Goal: Task Accomplishment & Management: Manage account settings

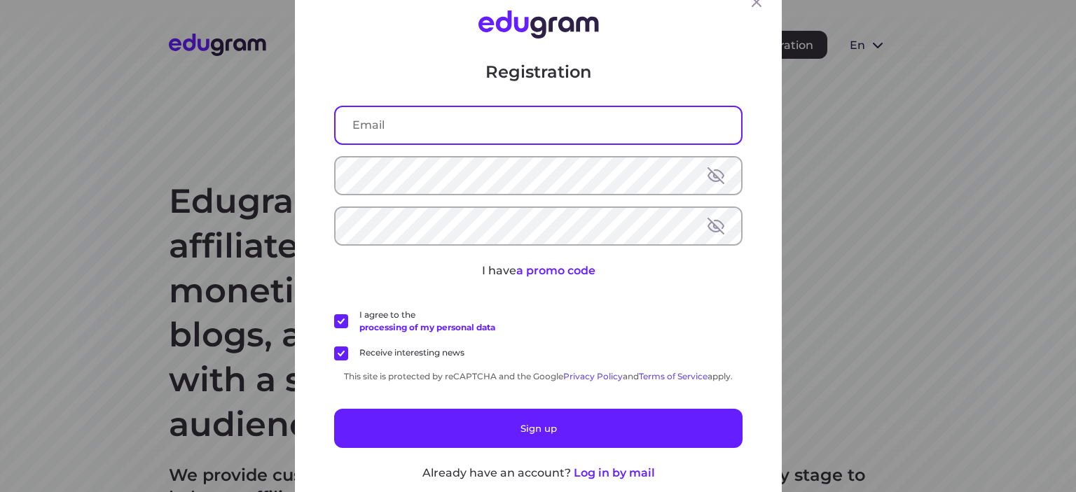
click at [472, 141] on input "text" at bounding box center [537, 125] width 405 height 36
paste input "[EMAIL_ADDRESS][DOMAIN_NAME]"
type input "[EMAIL_ADDRESS][DOMAIN_NAME]"
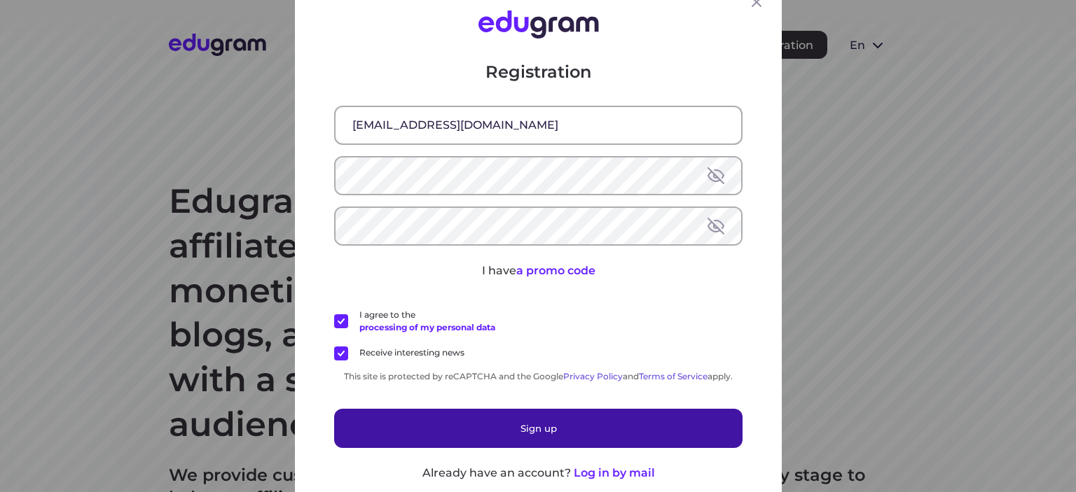
click at [536, 432] on button "Sign up" at bounding box center [538, 428] width 408 height 39
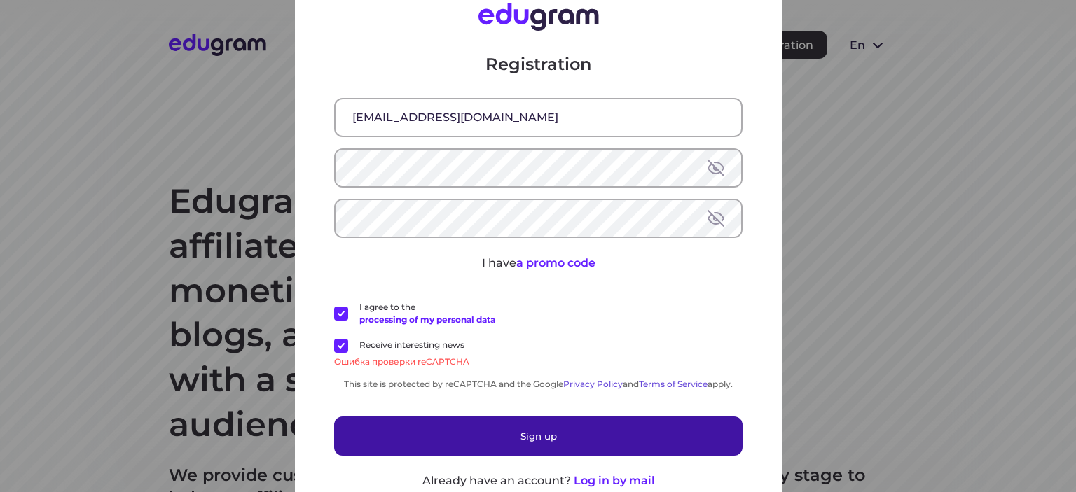
click at [560, 419] on button "Sign up" at bounding box center [538, 436] width 408 height 39
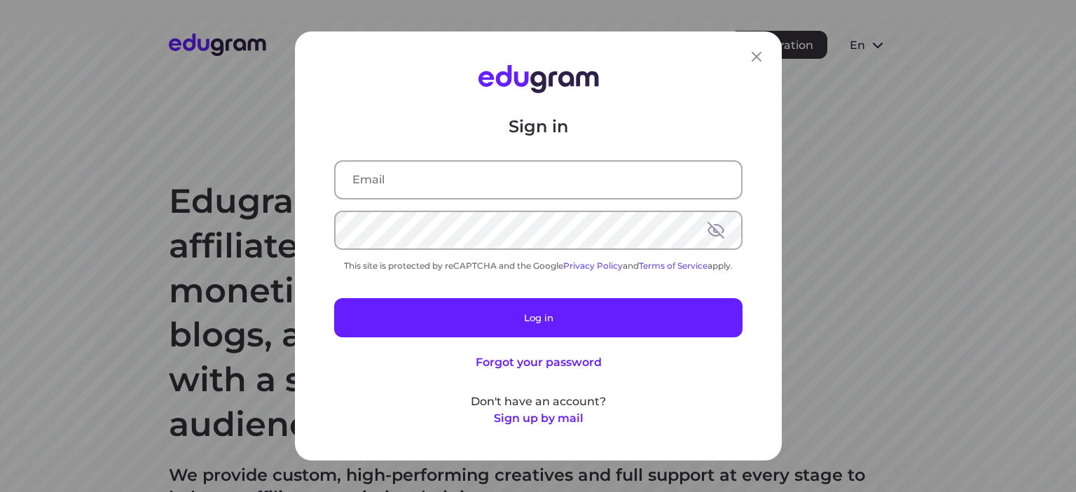
click at [531, 204] on div "Sign in This site is protected by reCAPTCHA and the Google Privacy Policy and T…" at bounding box center [538, 272] width 408 height 312
click at [541, 183] on input "text" at bounding box center [537, 180] width 405 height 36
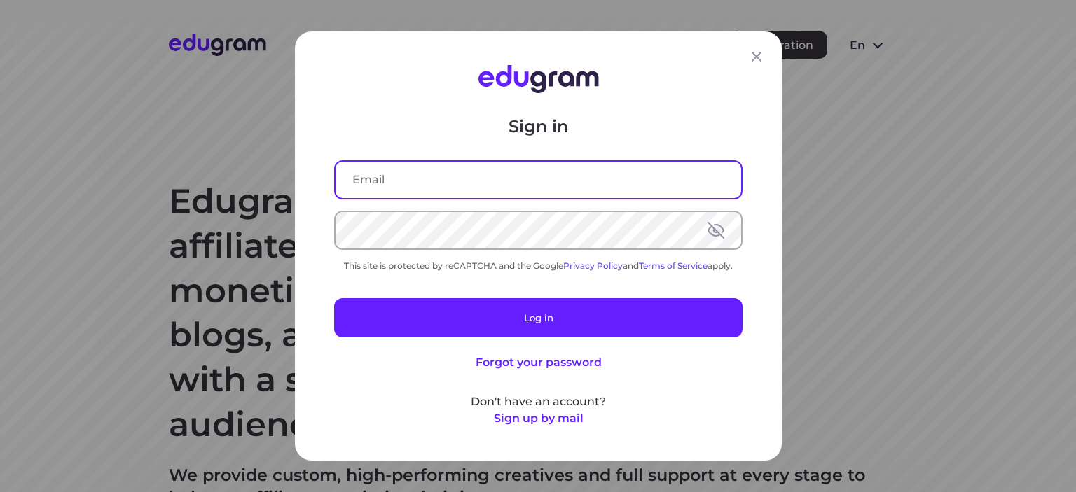
click at [541, 182] on input "text" at bounding box center [537, 180] width 405 height 36
paste input "dtkamc@oakon.com"
type input "dtkamc@oakon.com"
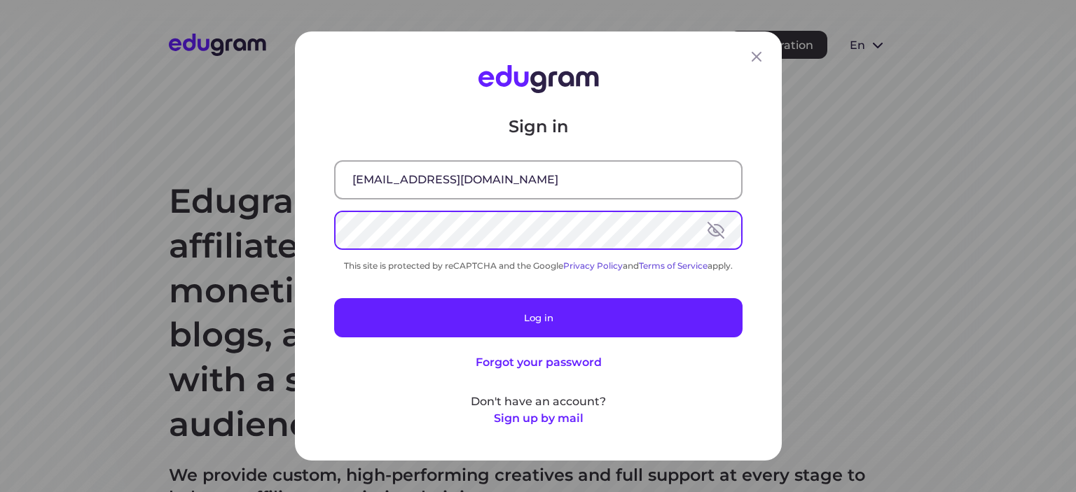
click at [542, 173] on input "dtkamc@oakon.com" at bounding box center [537, 180] width 405 height 36
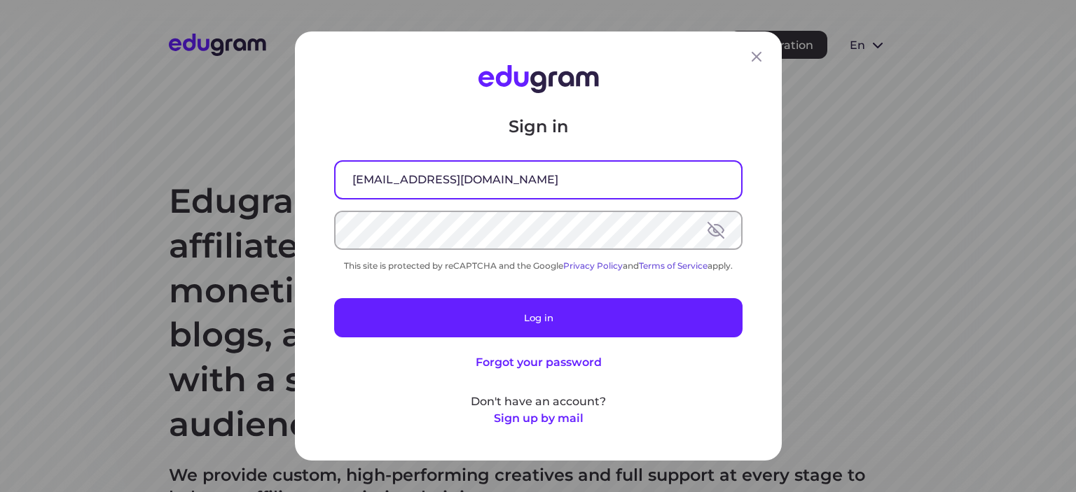
click at [542, 173] on input "dtkamc@oakon.com" at bounding box center [537, 180] width 405 height 36
click at [542, 173] on input "[EMAIL_ADDRESS][DOMAIN_NAME]" at bounding box center [537, 180] width 405 height 36
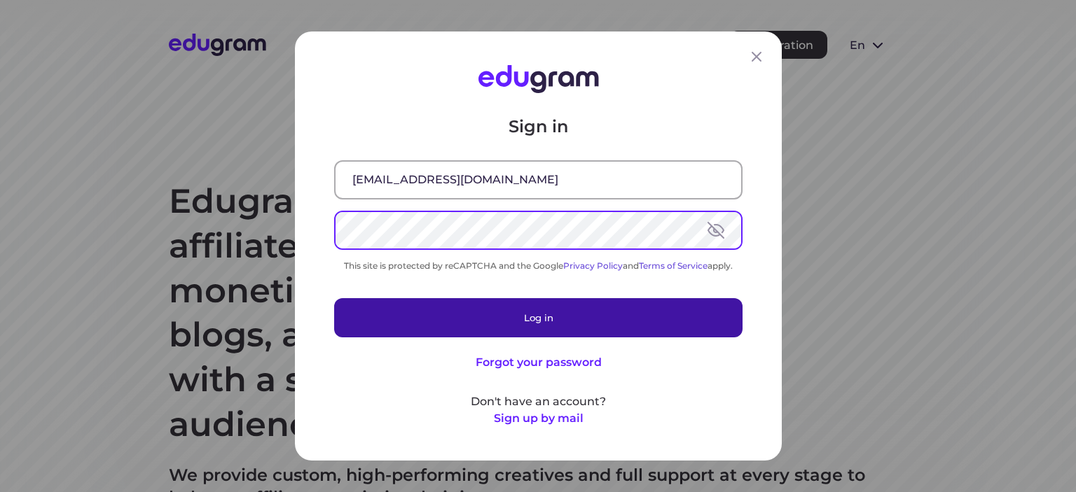
click at [510, 307] on button "Log in" at bounding box center [538, 317] width 408 height 39
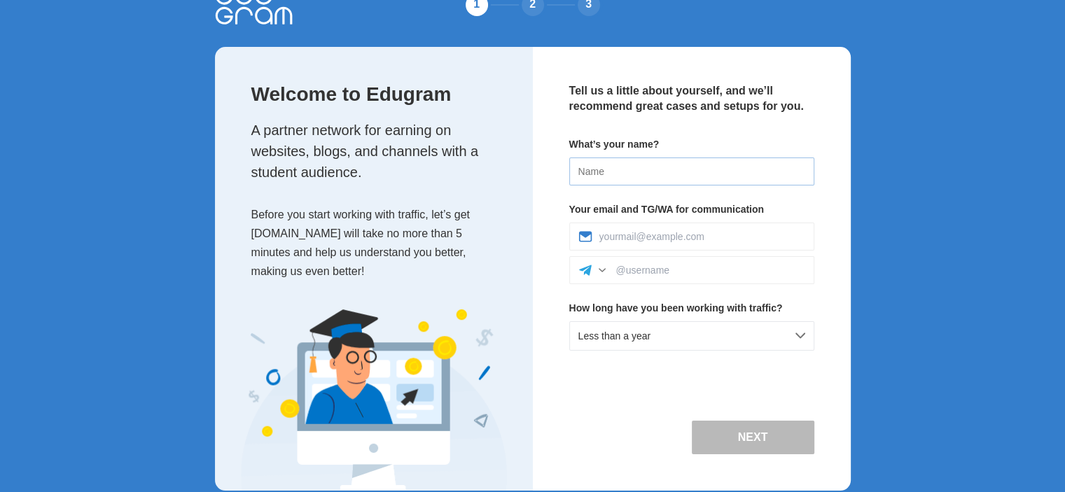
scroll to position [59, 0]
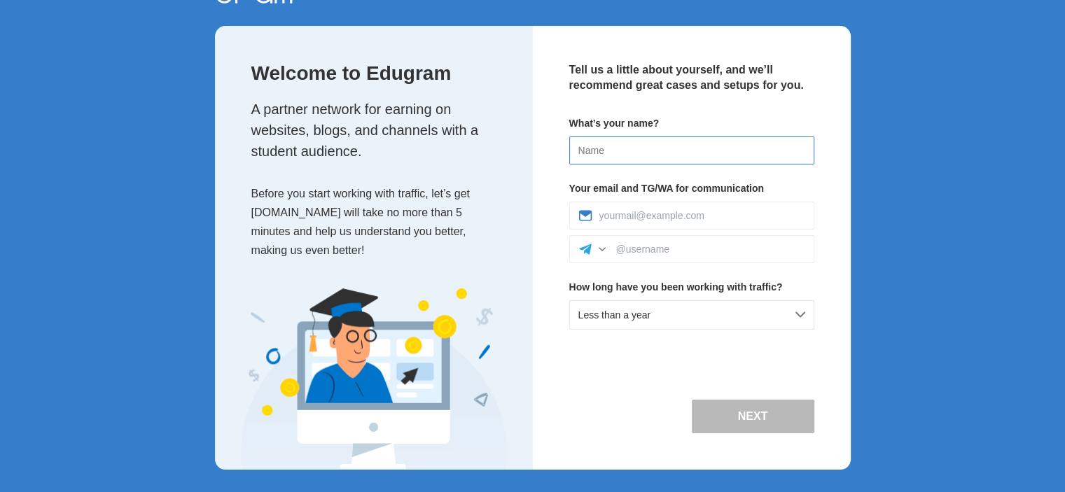
click at [642, 149] on input at bounding box center [691, 151] width 245 height 28
type input "[PERSON_NAME]"
click at [676, 319] on div "Less than a year" at bounding box center [691, 314] width 245 height 29
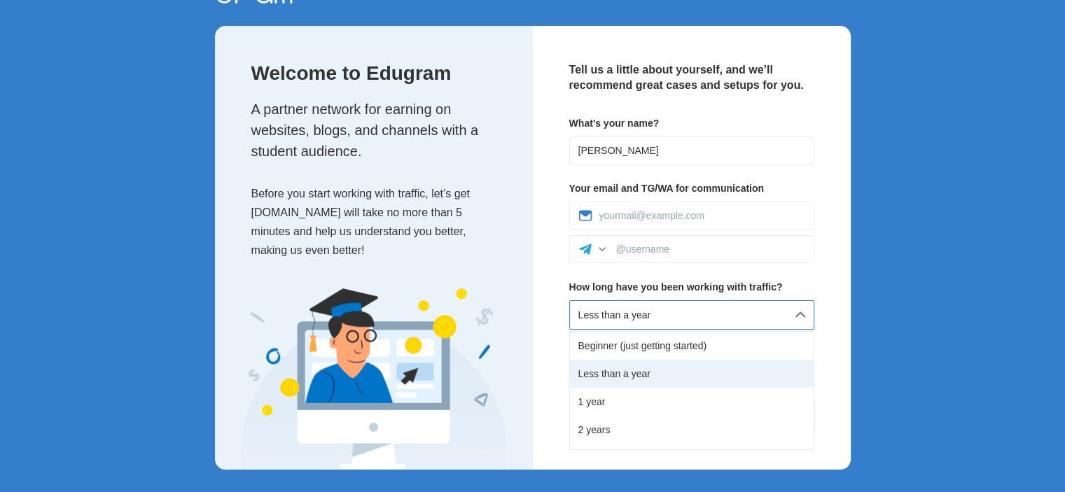
click at [629, 375] on div "Less than a year" at bounding box center [692, 374] width 244 height 28
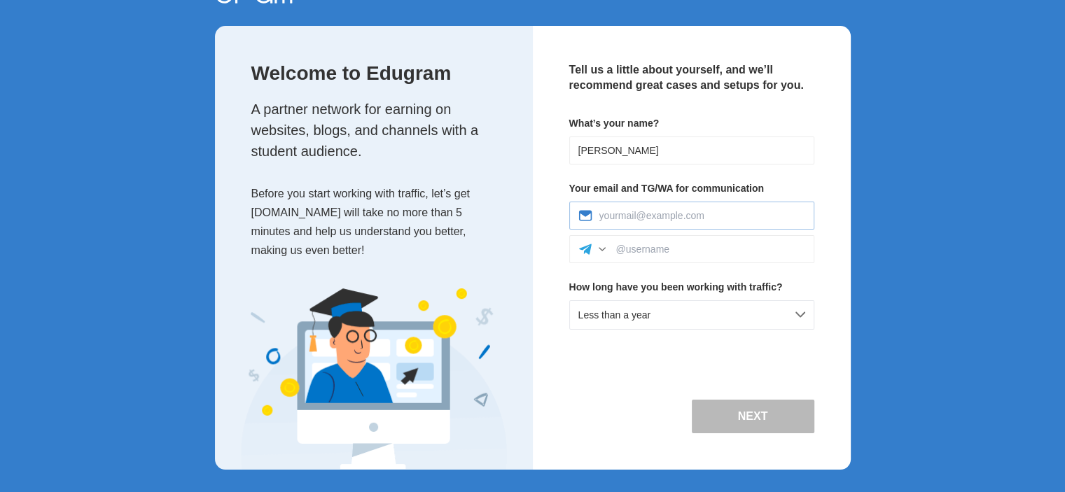
click at [658, 204] on div at bounding box center [691, 216] width 245 height 28
click at [686, 220] on input at bounding box center [702, 215] width 206 height 11
type input "dsadsa@gmail.com"
type input "2"
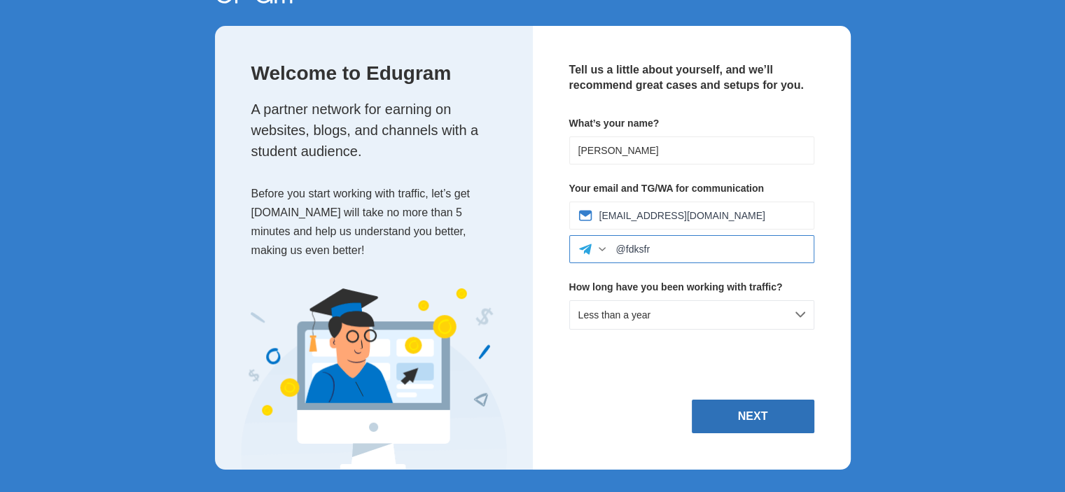
type input "@fdksfr"
click at [741, 415] on button "Next" at bounding box center [753, 417] width 123 height 34
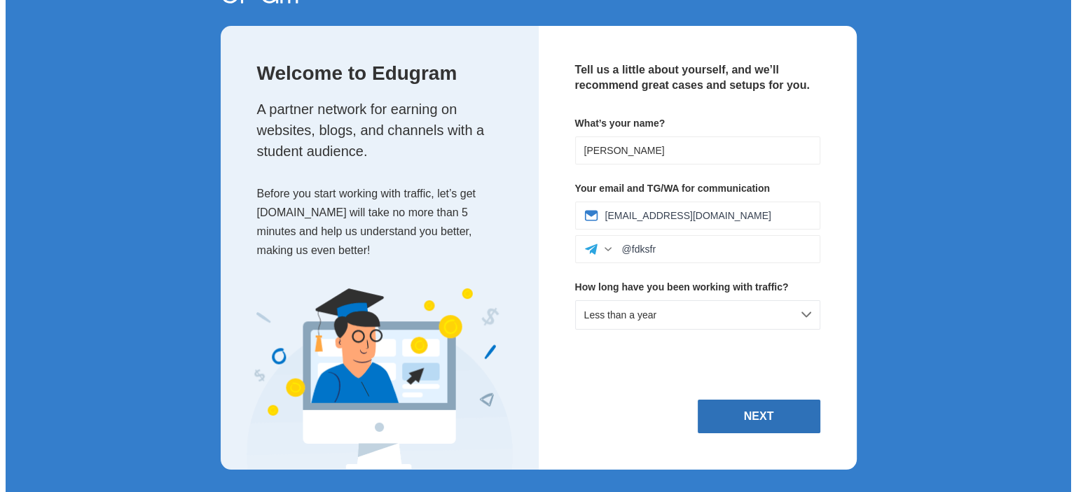
scroll to position [0, 0]
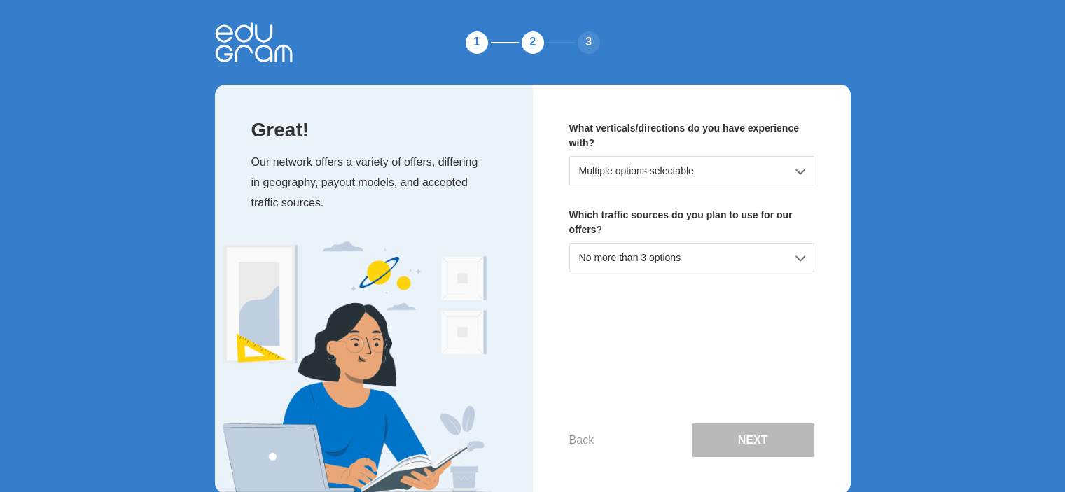
drag, startPoint x: 661, startPoint y: 247, endPoint x: 650, endPoint y: 265, distance: 21.4
click at [661, 246] on div "No more than 3 options" at bounding box center [691, 257] width 245 height 29
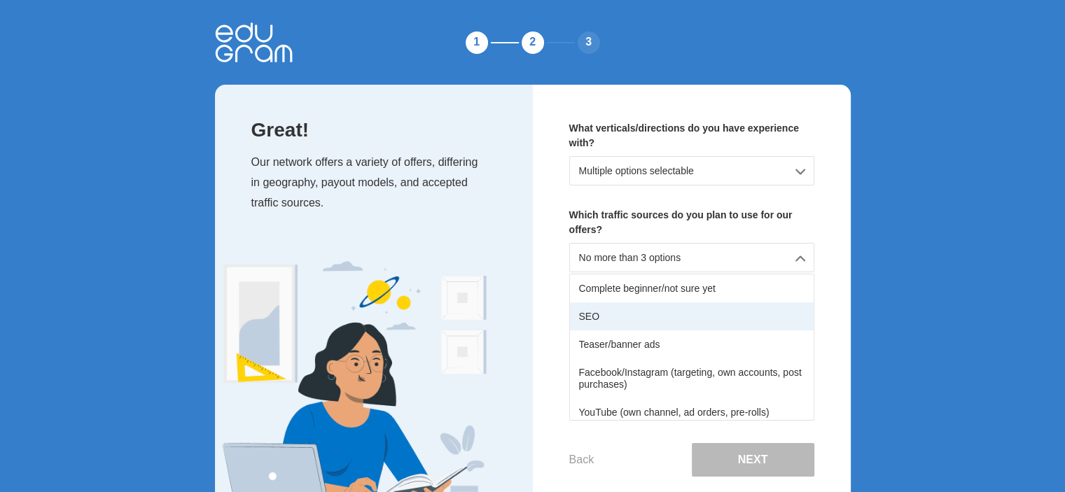
click at [616, 314] on div "SEO" at bounding box center [692, 316] width 244 height 28
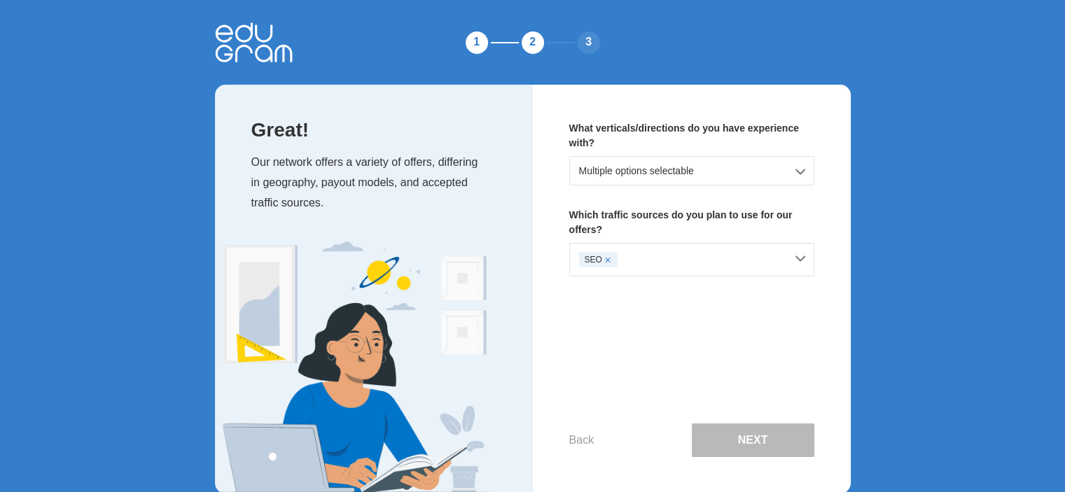
click at [658, 181] on div "Multiple options selectable" at bounding box center [691, 170] width 245 height 29
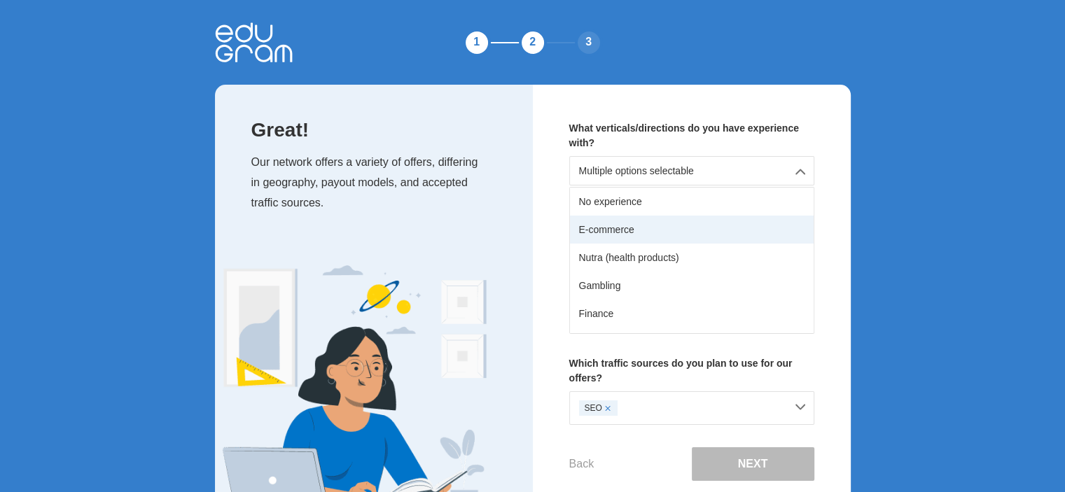
click at [638, 226] on div "E-commerce" at bounding box center [692, 230] width 244 height 28
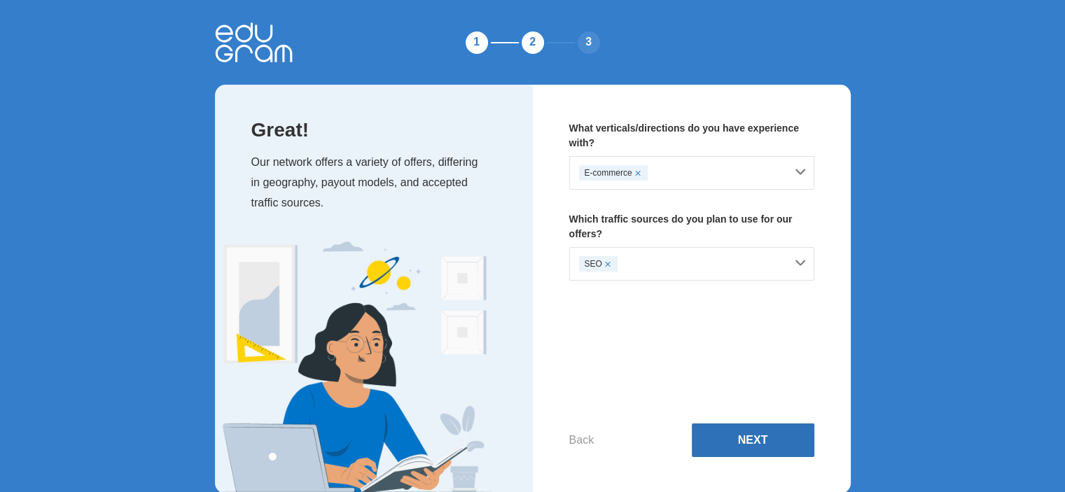
click at [733, 448] on button "Next" at bounding box center [753, 441] width 123 height 34
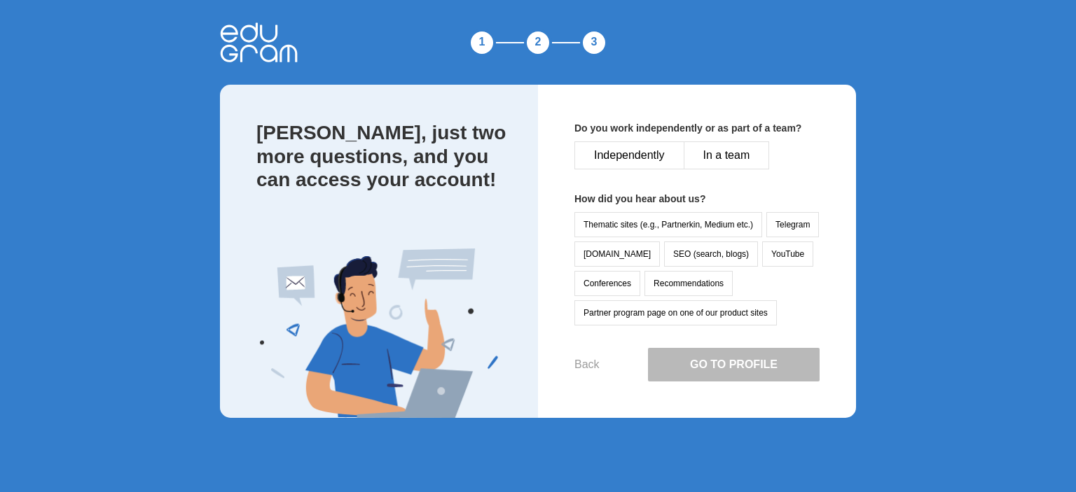
click at [651, 269] on div "Thematic sites (e.g., Partnerkin, Medium etc.) Telegram vc.ru SEO (search, blog…" at bounding box center [696, 268] width 245 height 113
click at [666, 258] on button "SEO (search, blogs)" at bounding box center [711, 254] width 94 height 25
click at [697, 297] on div "Thematic sites (e.g., Partnerkin, Medium etc.) Telegram vc.ru SEO (search, blog…" at bounding box center [696, 268] width 245 height 113
click at [684, 288] on button "Recommendations" at bounding box center [688, 283] width 88 height 25
click at [722, 148] on button "In a team" at bounding box center [726, 155] width 86 height 28
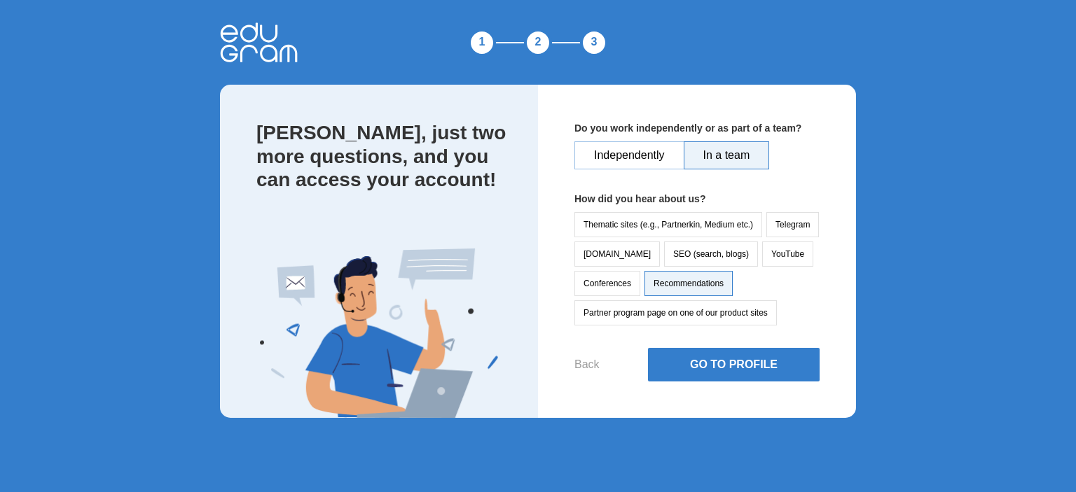
click at [633, 161] on button "Independently" at bounding box center [629, 155] width 110 height 28
click at [704, 386] on div "Do you work independently or as part of a team? Independently In a team How did…" at bounding box center [697, 251] width 318 height 333
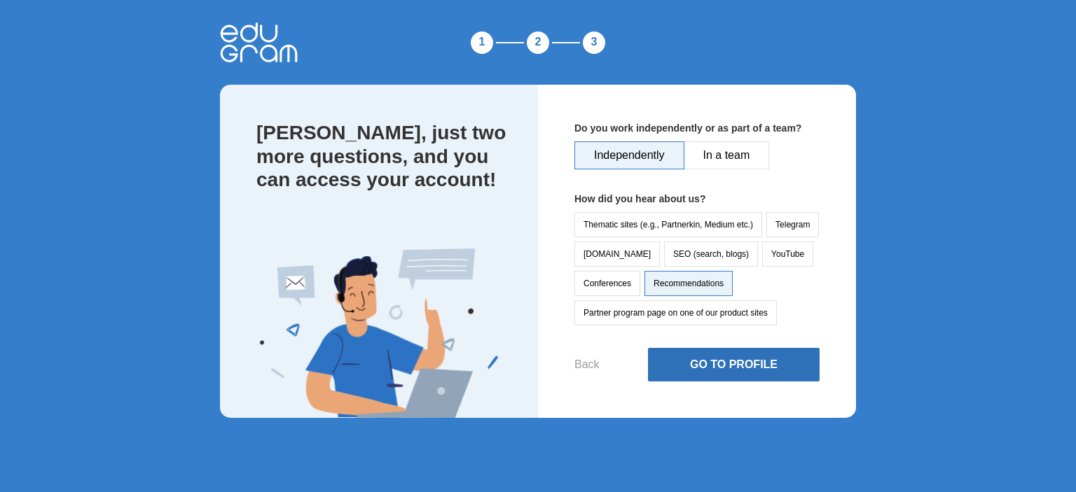
click at [714, 369] on button "Go to Profile" at bounding box center [734, 365] width 172 height 34
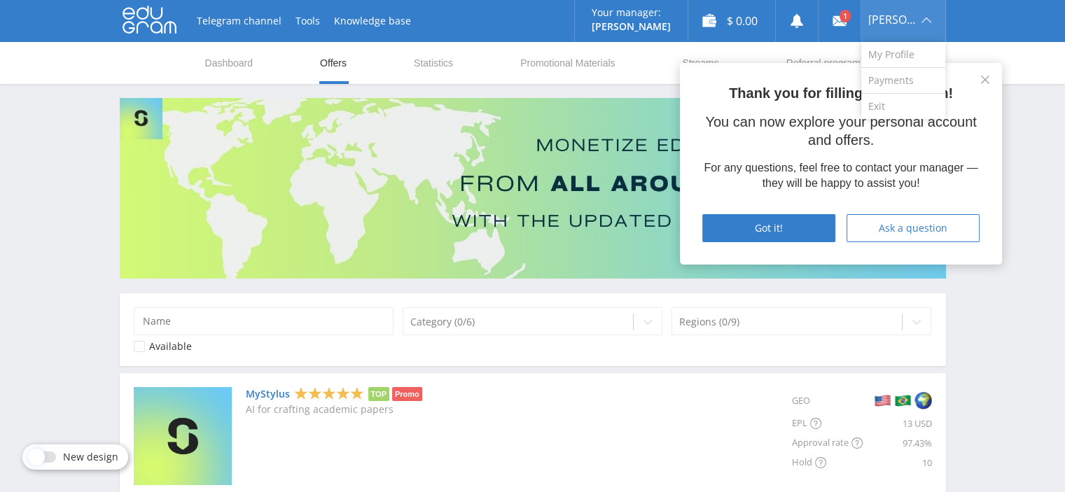
click at [893, 25] on div "[PERSON_NAME]" at bounding box center [903, 21] width 84 height 42
click at [881, 52] on link "My Profile" at bounding box center [903, 55] width 84 height 26
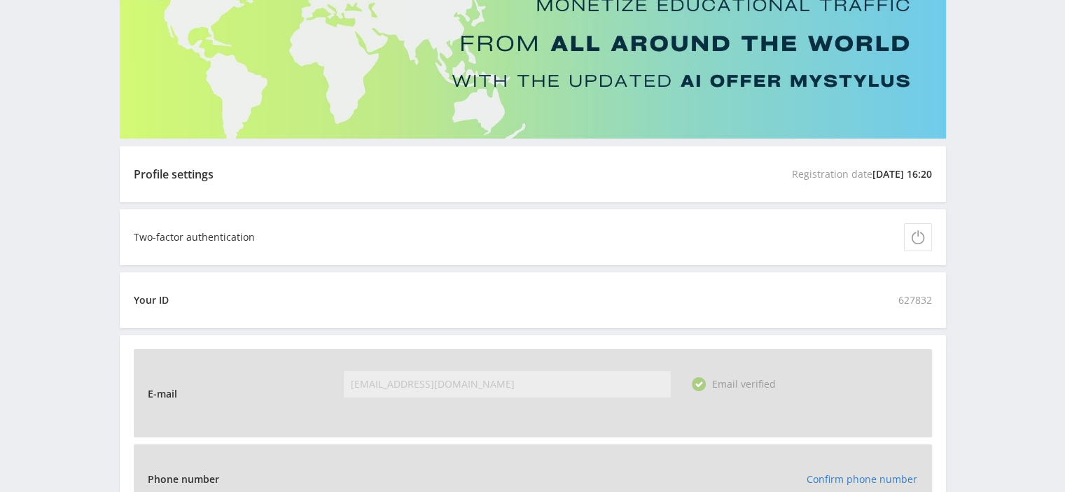
scroll to position [280, 0]
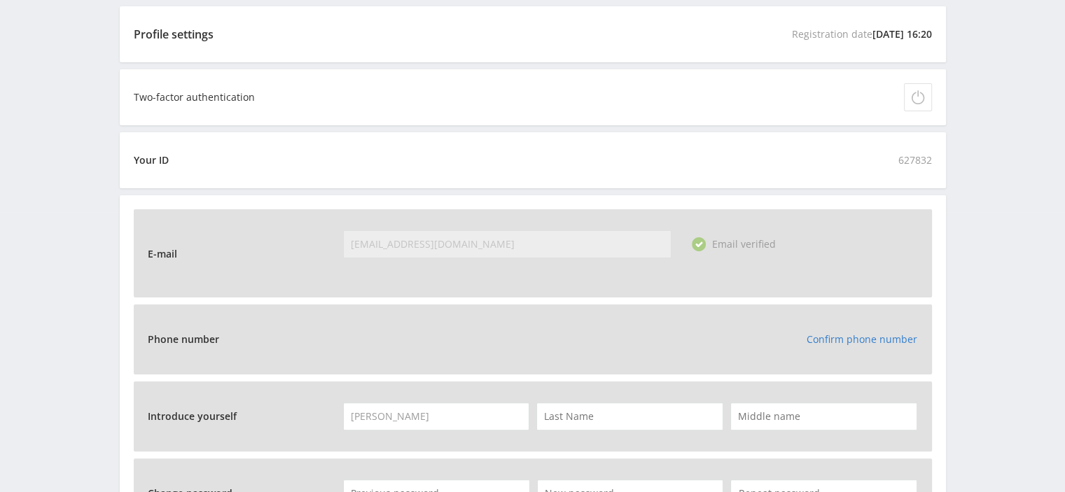
click at [921, 95] on icon at bounding box center [918, 97] width 14 height 14
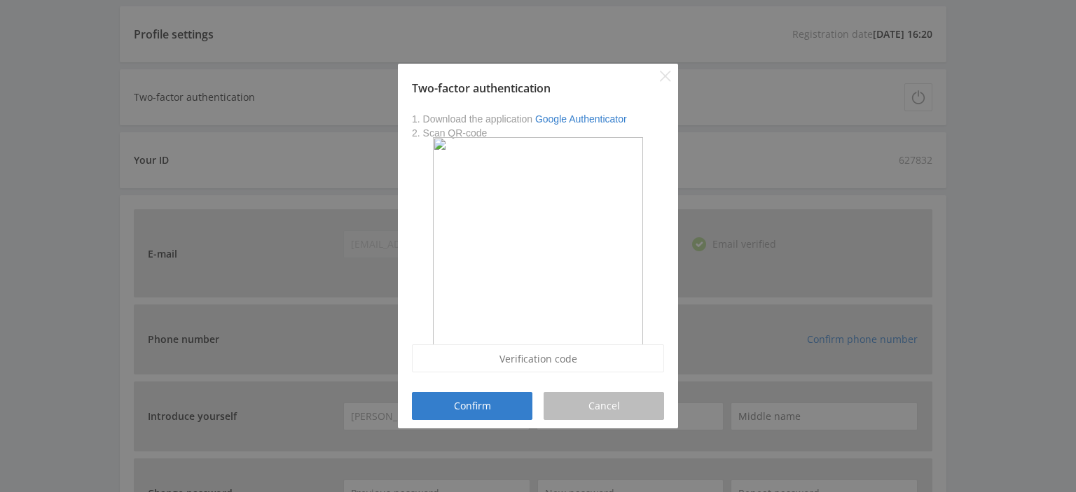
click at [590, 414] on button "Cancel" at bounding box center [603, 406] width 120 height 28
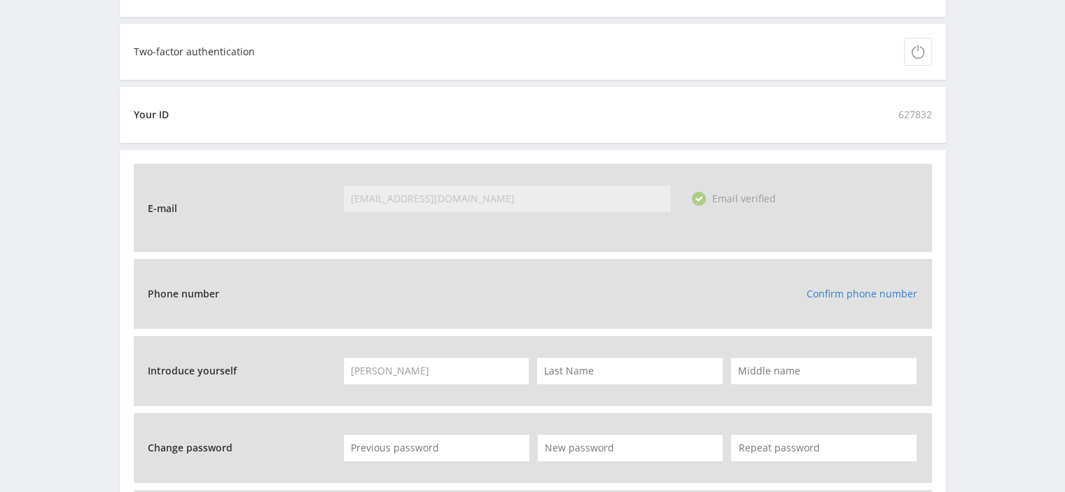
scroll to position [350, 0]
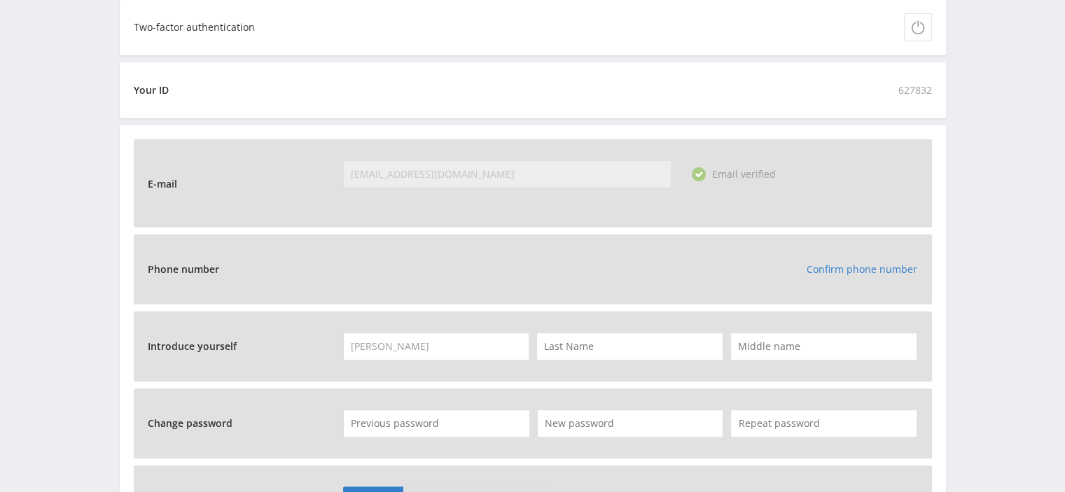
click at [855, 267] on link "Confirm phone number" at bounding box center [862, 269] width 111 height 13
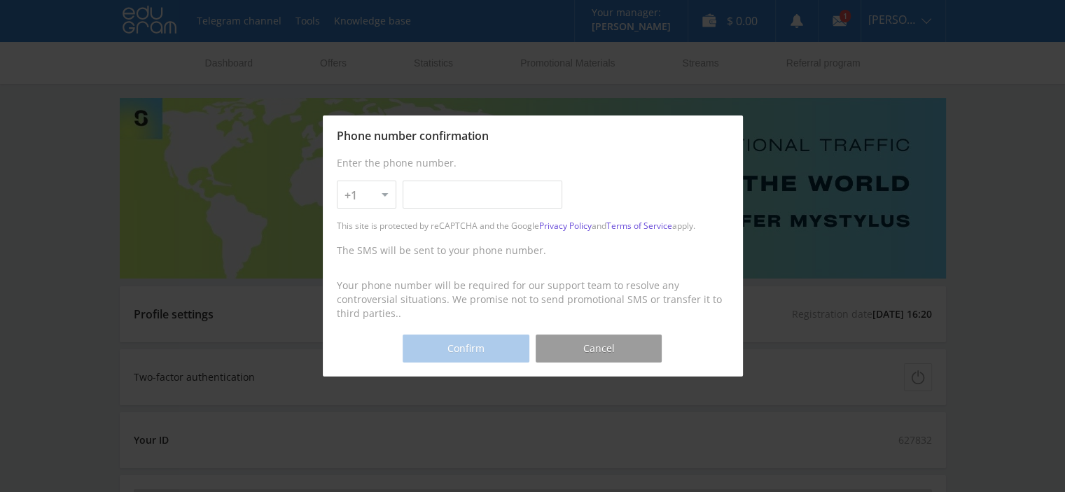
click at [379, 196] on select "+1 +7 +380 +375 +49 +972 +44 +31 +39 +43 +91 +63 +92 +254 +62 +61 +90 +33 +351 …" at bounding box center [367, 195] width 60 height 28
select select "380"
click at [337, 181] on select "+1 +7 +380 +375 +49 +972 +44 +31 +39 +43 +91 +63 +92 +254 +62 +61 +90 +33 +351 …" at bounding box center [367, 195] width 60 height 28
click at [468, 204] on input "text" at bounding box center [483, 195] width 160 height 28
paste input "[PHONE_NUMBER]"
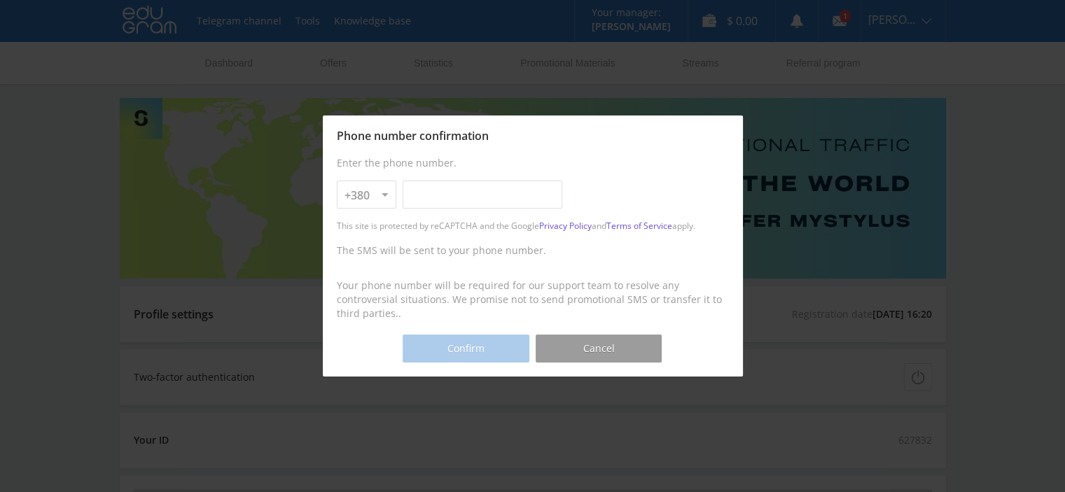
type input "[PHONE_NUMBER]"
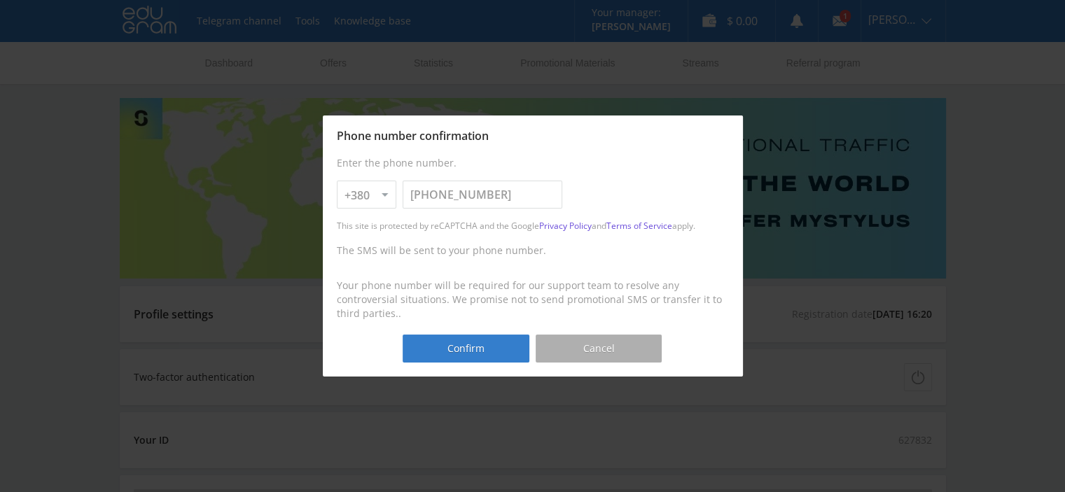
click at [594, 347] on button "Cancel" at bounding box center [599, 349] width 126 height 28
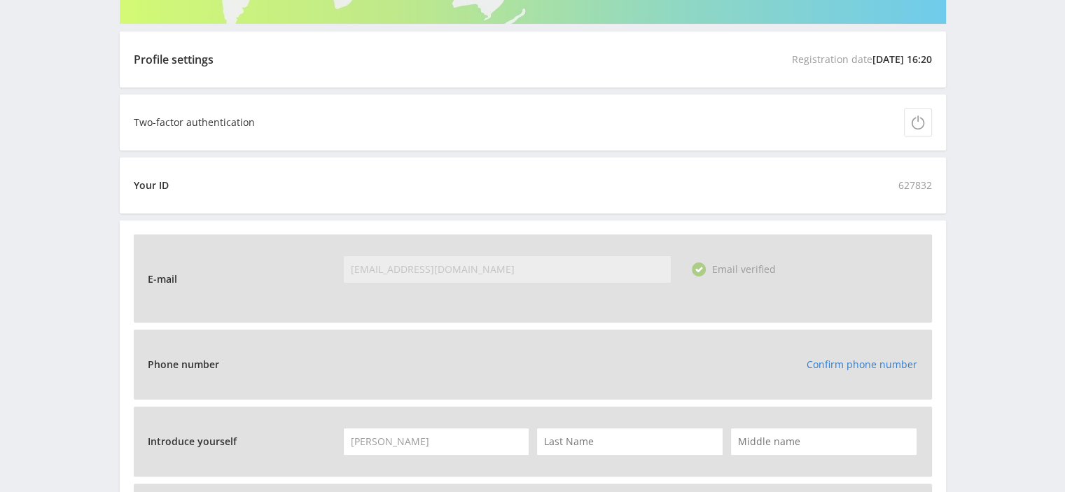
scroll to position [280, 0]
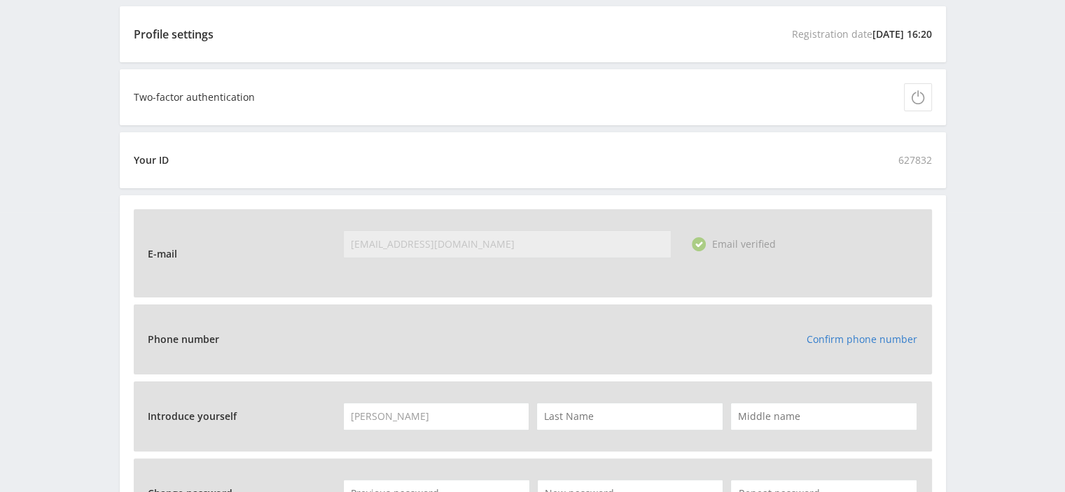
click at [875, 346] on link "Confirm phone number" at bounding box center [862, 339] width 111 height 13
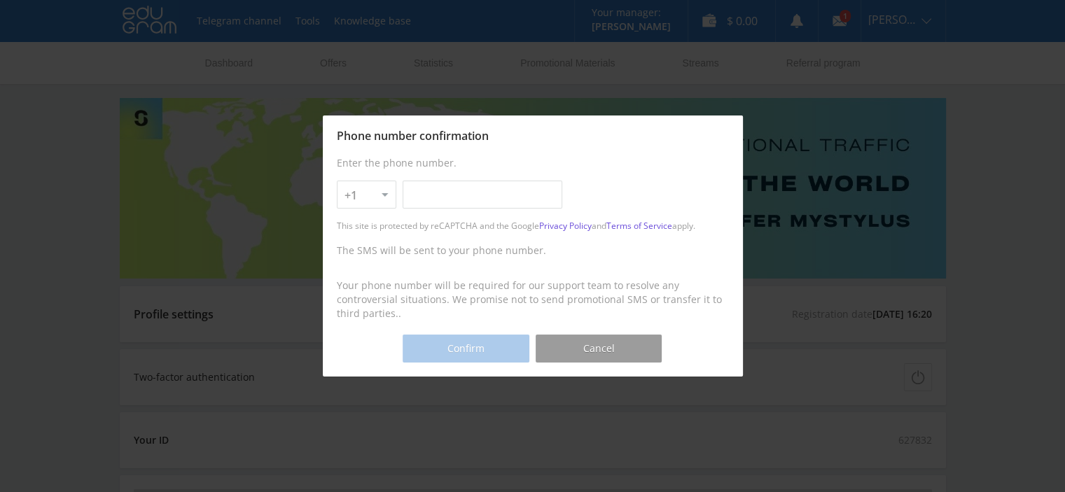
click at [339, 193] on select "+1 +7 +380 +375 +49 +972 +44 +31 +39 +43 +91 +63 +92 +254 +62 +61 +90 +33 +351 …" at bounding box center [367, 195] width 60 height 28
select select "380"
click at [337, 181] on select "+1 +7 +380 +375 +49 +972 +44 +31 +39 +43 +91 +63 +92 +254 +62 +61 +90 +33 +351 …" at bounding box center [367, 195] width 60 height 28
click at [431, 193] on input "text" at bounding box center [483, 195] width 160 height 28
paste input "[PHONE_NUMBER]"
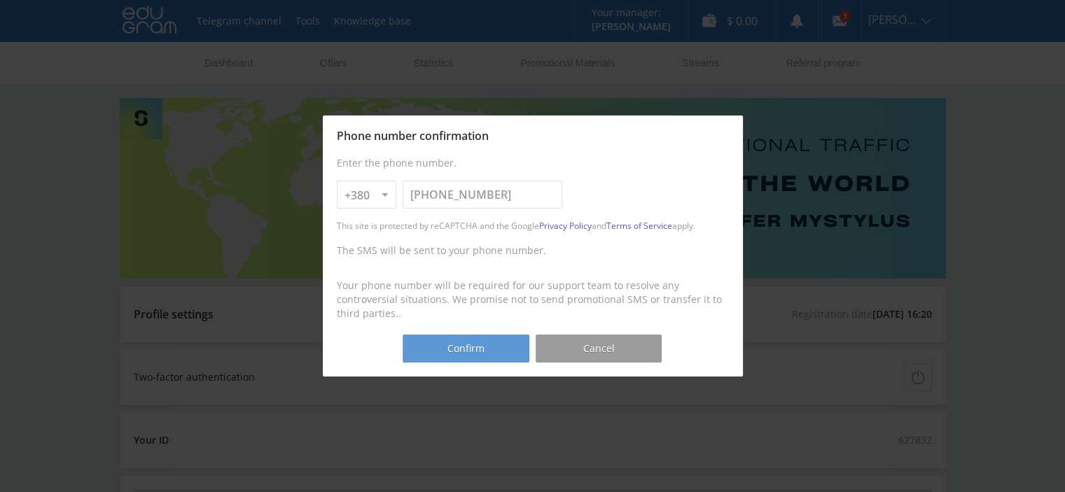
click at [499, 344] on button "Confirm" at bounding box center [466, 349] width 126 height 28
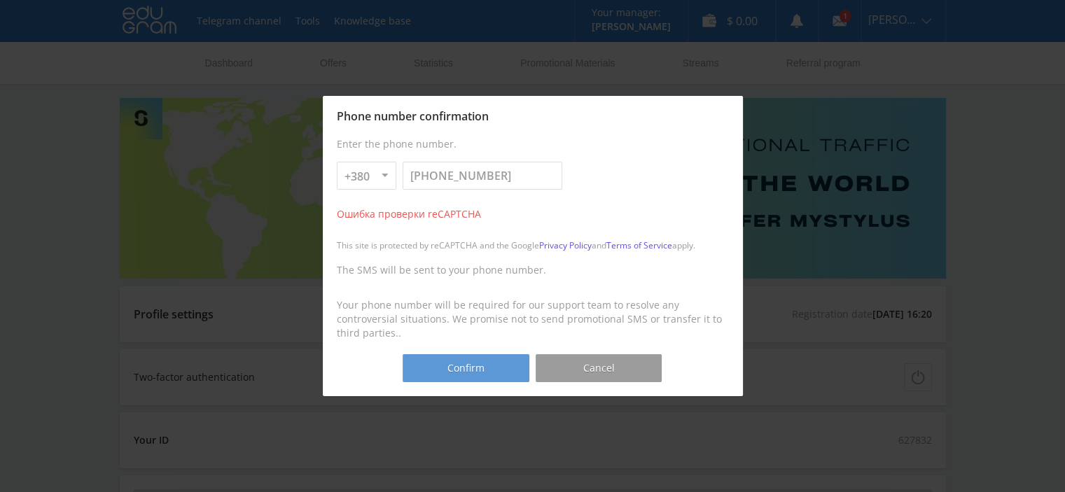
click at [465, 376] on button "Confirm" at bounding box center [466, 368] width 126 height 28
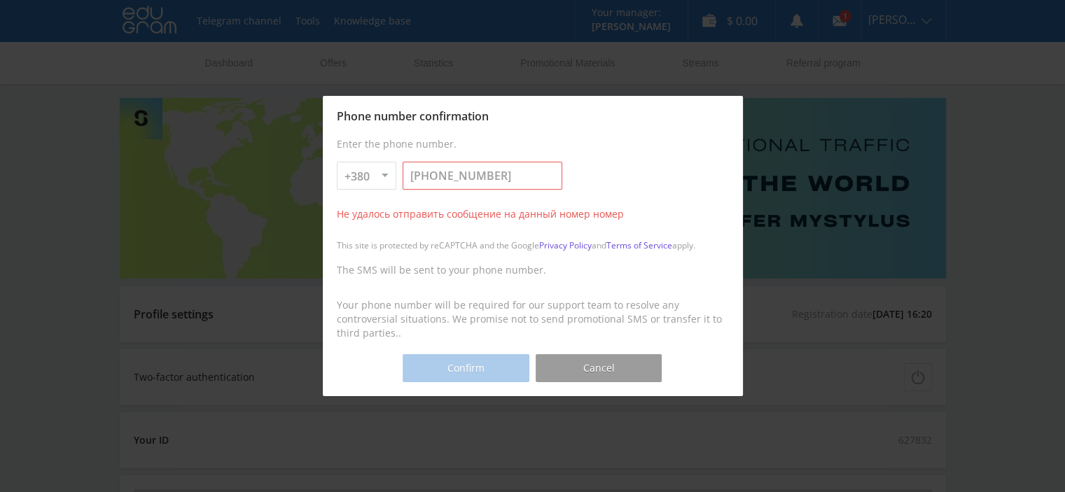
click at [436, 222] on div "Не удалось отправить сообщение на данный номер номер" at bounding box center [533, 214] width 392 height 28
click at [476, 174] on input "[PHONE_NUMBER]" at bounding box center [483, 176] width 160 height 28
click at [471, 370] on button "Confirm" at bounding box center [466, 368] width 126 height 28
click at [585, 214] on div "Failed to send message to this number" at bounding box center [533, 214] width 392 height 28
click at [501, 179] on input "[PHONE_NUMBER]" at bounding box center [483, 176] width 160 height 28
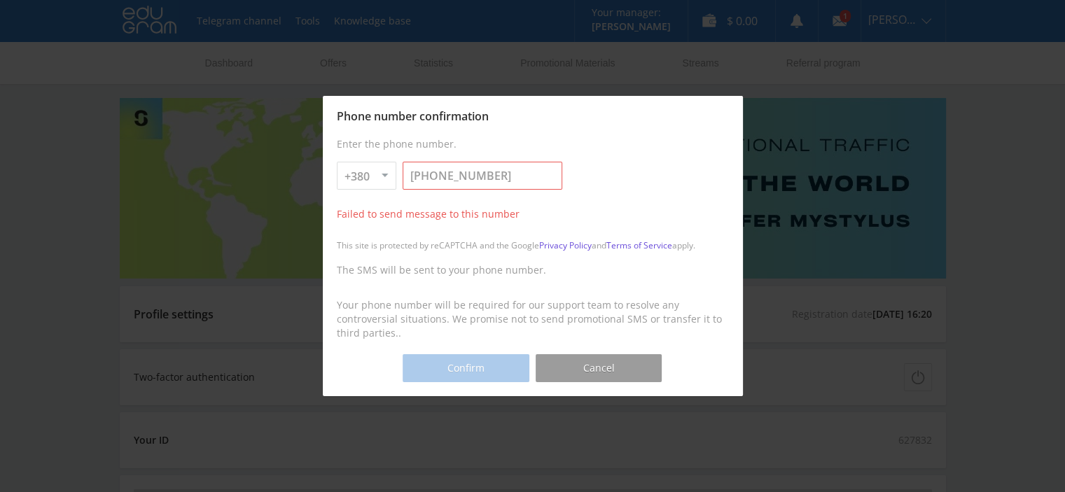
paste input "[PHONE_NUMBER]"
type input "[PHONE_NUMBER]"
click at [468, 386] on div "Phone number confirmation Enter the phone number. +1 +7 +380 +375 +49 +972 +44 …" at bounding box center [533, 246] width 420 height 300
click at [479, 374] on button "Confirm" at bounding box center [466, 368] width 126 height 28
click at [492, 175] on input "[PHONE_NUMBER]" at bounding box center [483, 176] width 160 height 28
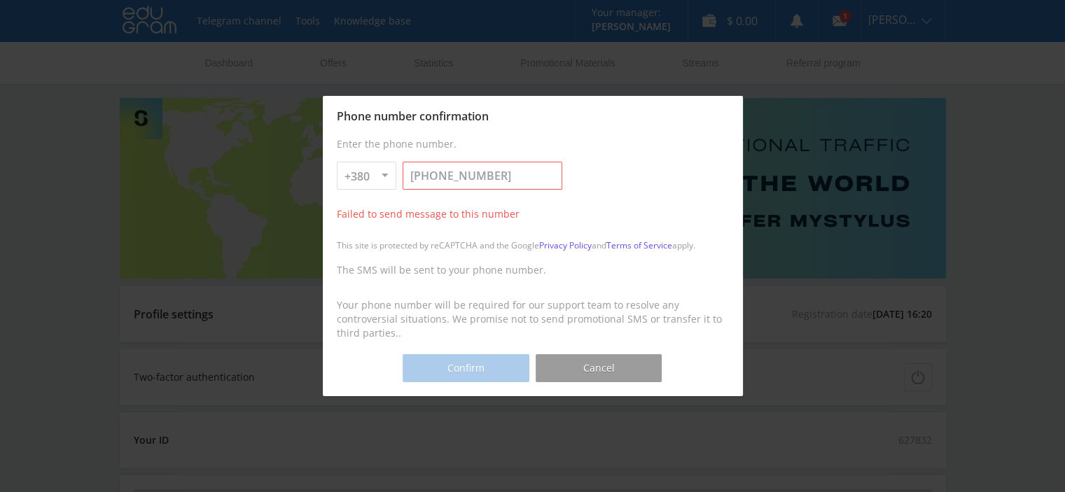
click at [389, 186] on select "+1 +7 +380 +375 +49 +972 +44 +31 +39 +43 +91 +63 +92 +254 +62 +61 +90 +33 +351 …" at bounding box center [367, 176] width 60 height 28
select select "49"
click at [337, 162] on select "+1 +7 +380 +375 +49 +972 +44 +31 +39 +43 +91 +63 +92 +254 +62 +61 +90 +33 +351 …" at bounding box center [367, 176] width 60 height 28
click at [474, 181] on input "915-721-15-5_" at bounding box center [483, 176] width 160 height 28
paste input "15"
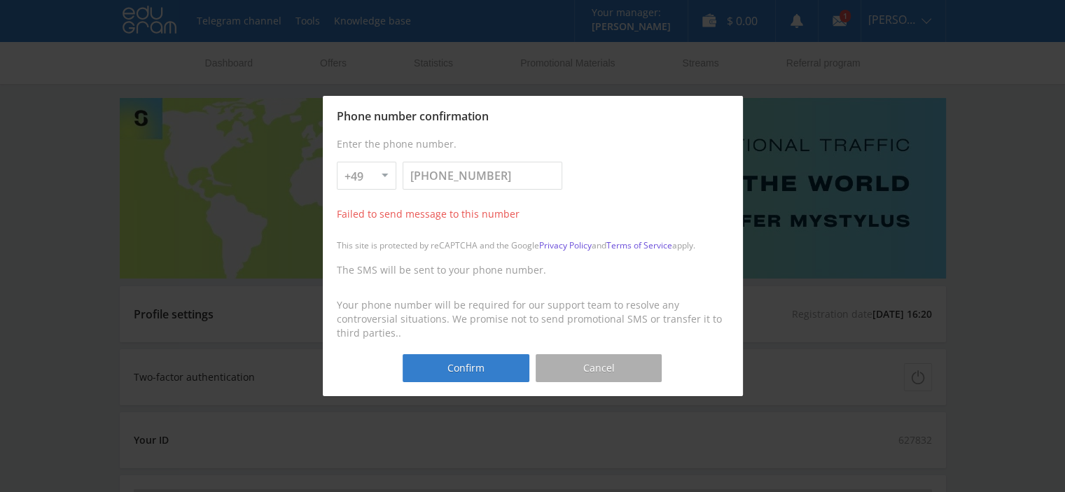
paste input "[PHONE_NUMBER]"
type input "[PHONE_NUMBER]"
click at [492, 367] on button "Confirm" at bounding box center [466, 368] width 126 height 28
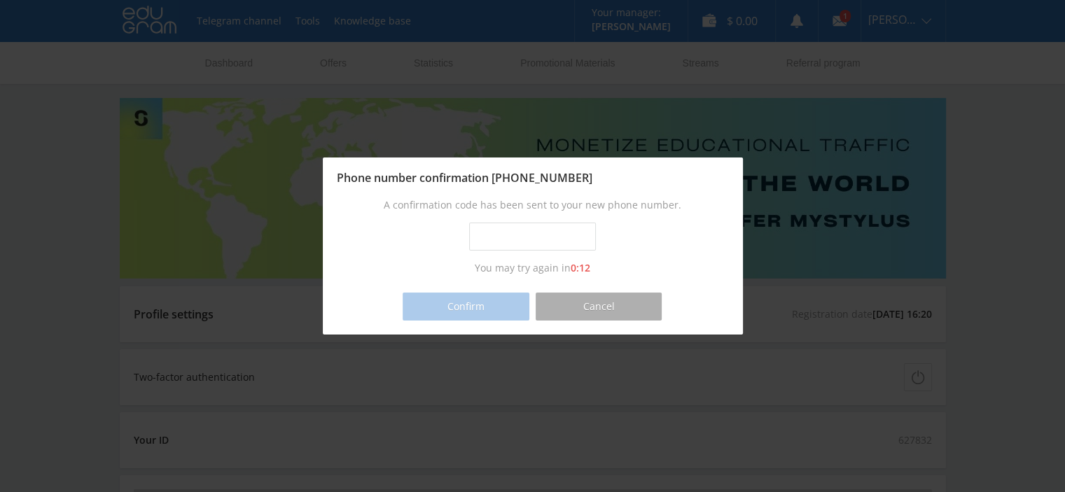
click at [594, 295] on button "Cancel" at bounding box center [599, 307] width 126 height 28
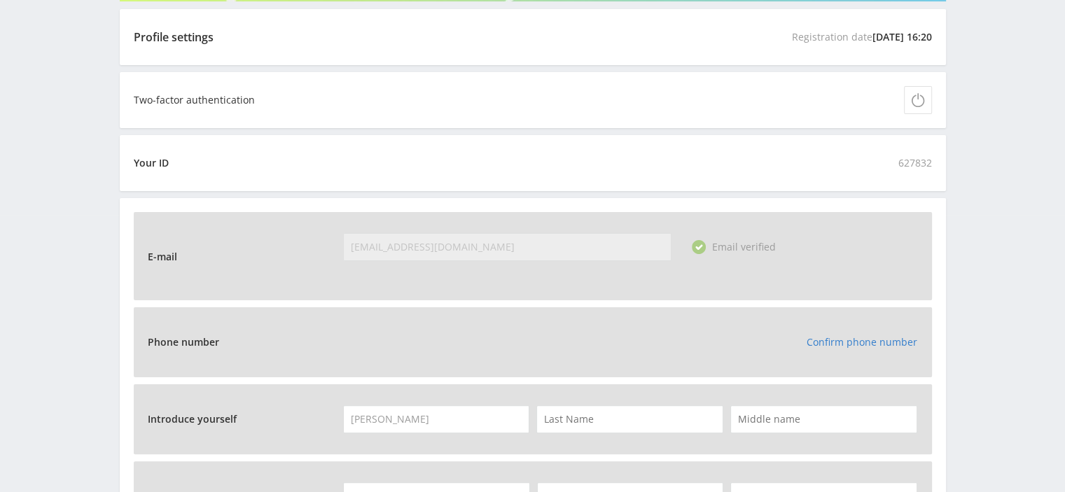
scroll to position [280, 0]
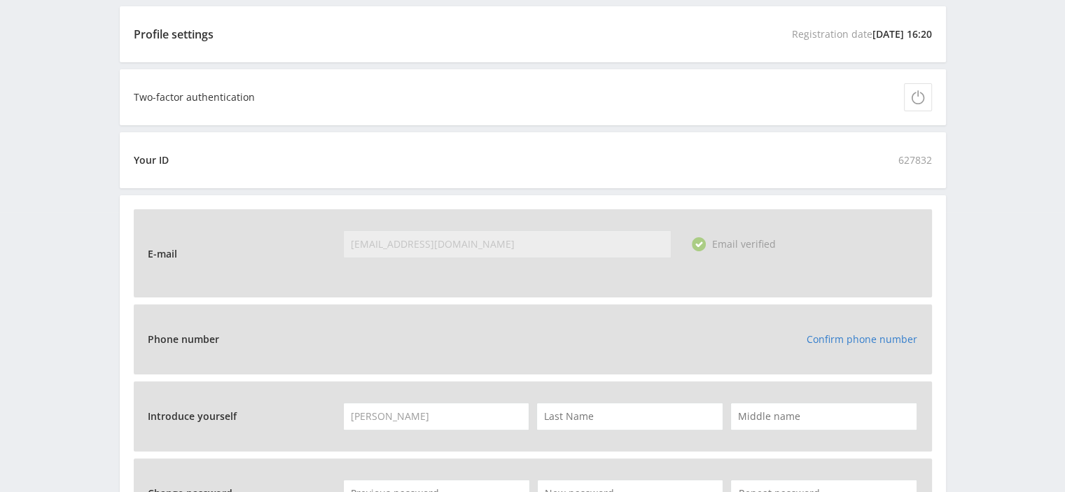
click at [856, 345] on link "Confirm phone number" at bounding box center [862, 339] width 111 height 13
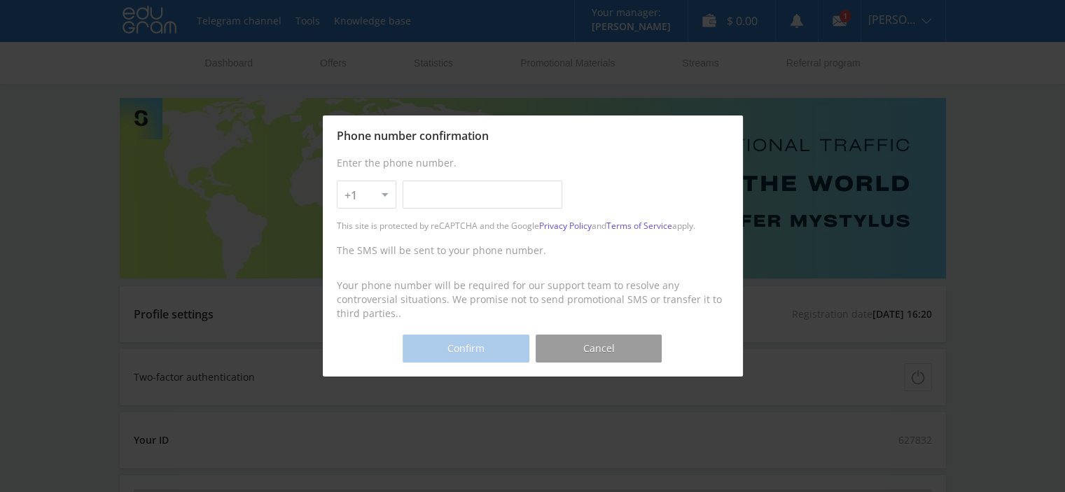
click at [358, 193] on select "+1 +7 +380 +375 +49 +972 +44 +31 +39 +43 +91 +63 +92 +254 +62 +61 +90 +33 +351 …" at bounding box center [367, 195] width 60 height 28
select select "972"
click at [337, 181] on select "+1 +7 +380 +375 +49 +972 +44 +31 +39 +43 +91 +63 +92 +254 +62 +61 +90 +33 +351 …" at bounding box center [367, 195] width 60 height 28
click at [438, 192] on input "text" at bounding box center [483, 195] width 160 height 28
type input "[PHONE_NUMBER]"
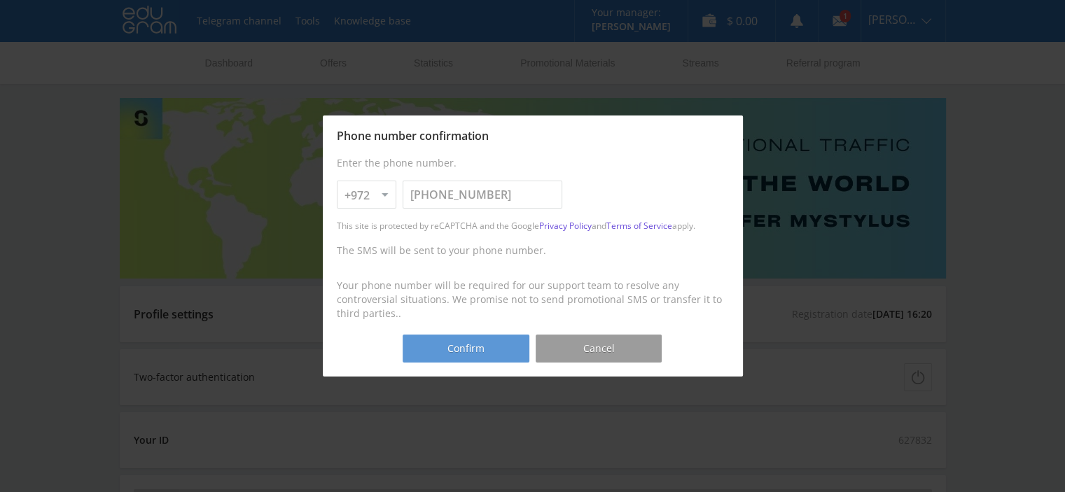
click at [462, 344] on font "Confirm" at bounding box center [465, 348] width 37 height 13
